Goal: Book appointment/travel/reservation

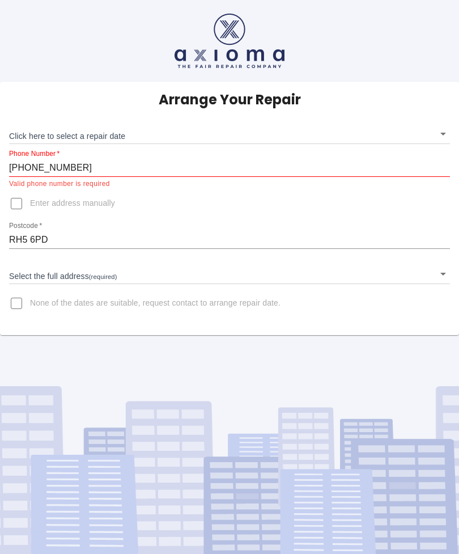
click at [96, 134] on body "Arrange Your Repair Click here to select a repair date ​ Phone Number   * [PHON…" at bounding box center [229, 277] width 459 height 554
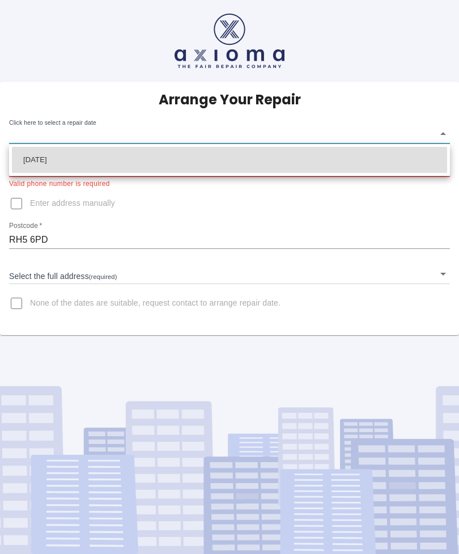
click at [178, 160] on li "[DATE]" at bounding box center [229, 160] width 435 height 26
type input "[DATE]T00:00:00.000Z"
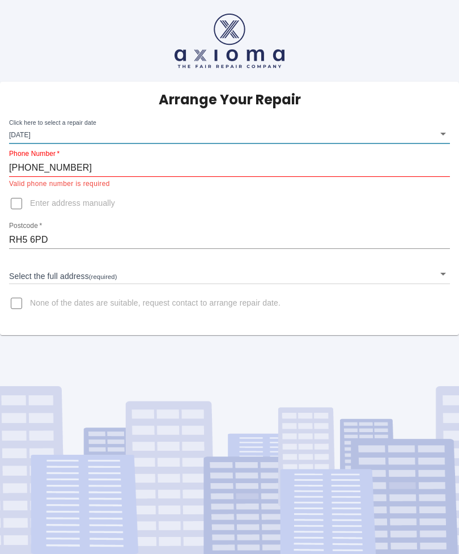
click at [69, 121] on label "Click here to select a repair date" at bounding box center [52, 122] width 87 height 9
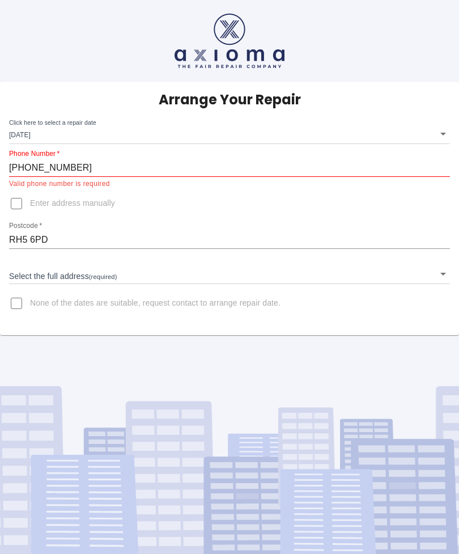
click at [71, 120] on label "Click here to select a repair date" at bounding box center [52, 122] width 87 height 9
click at [49, 134] on body "Arrange Your Repair Click here to select a repair date [DATE] [DATE]T00:00:00.0…" at bounding box center [229, 277] width 459 height 554
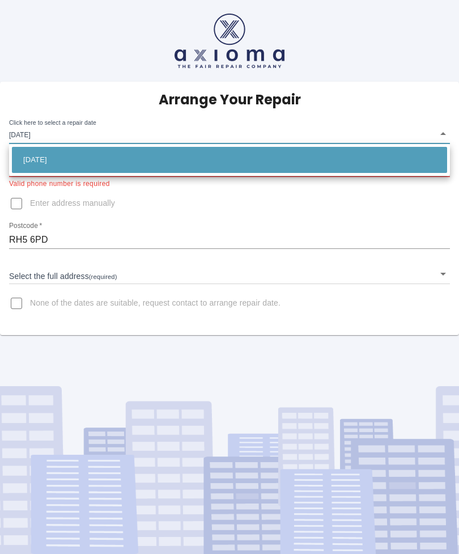
click at [50, 128] on div at bounding box center [229, 277] width 459 height 554
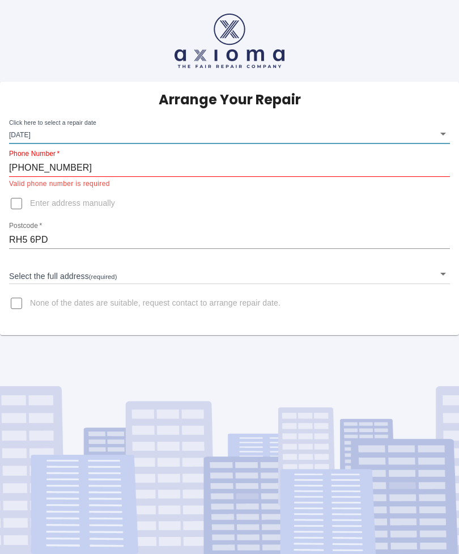
click at [82, 125] on body "Arrange Your Repair Click here to select a repair date [DATE] [DATE]T00:00:00.0…" at bounding box center [229, 277] width 459 height 554
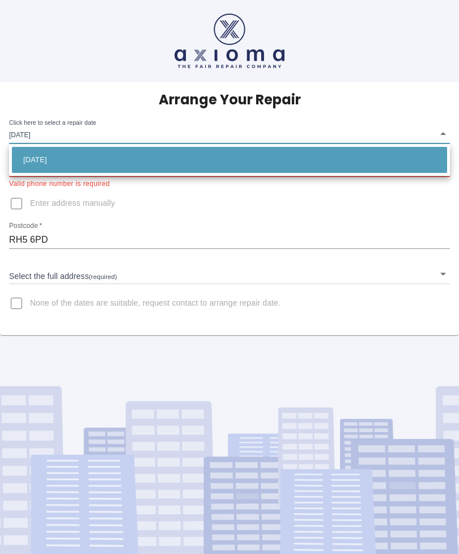
click at [456, 128] on div at bounding box center [229, 277] width 459 height 554
